Goal: Task Accomplishment & Management: Complete application form

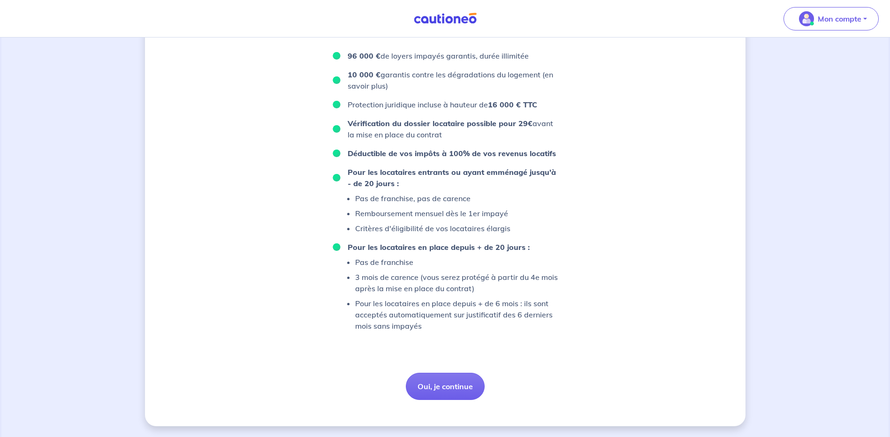
scroll to position [545, 0]
click at [450, 390] on button "Oui, je continue" at bounding box center [445, 386] width 79 height 27
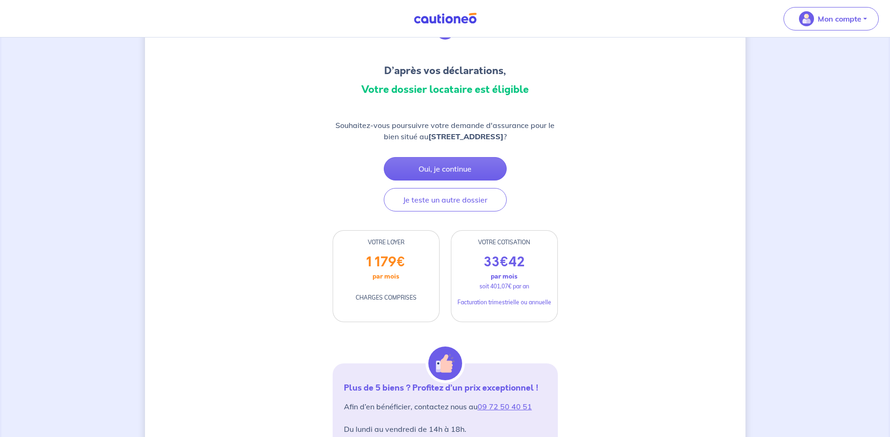
scroll to position [94, 0]
